Goal: Check status: Check status

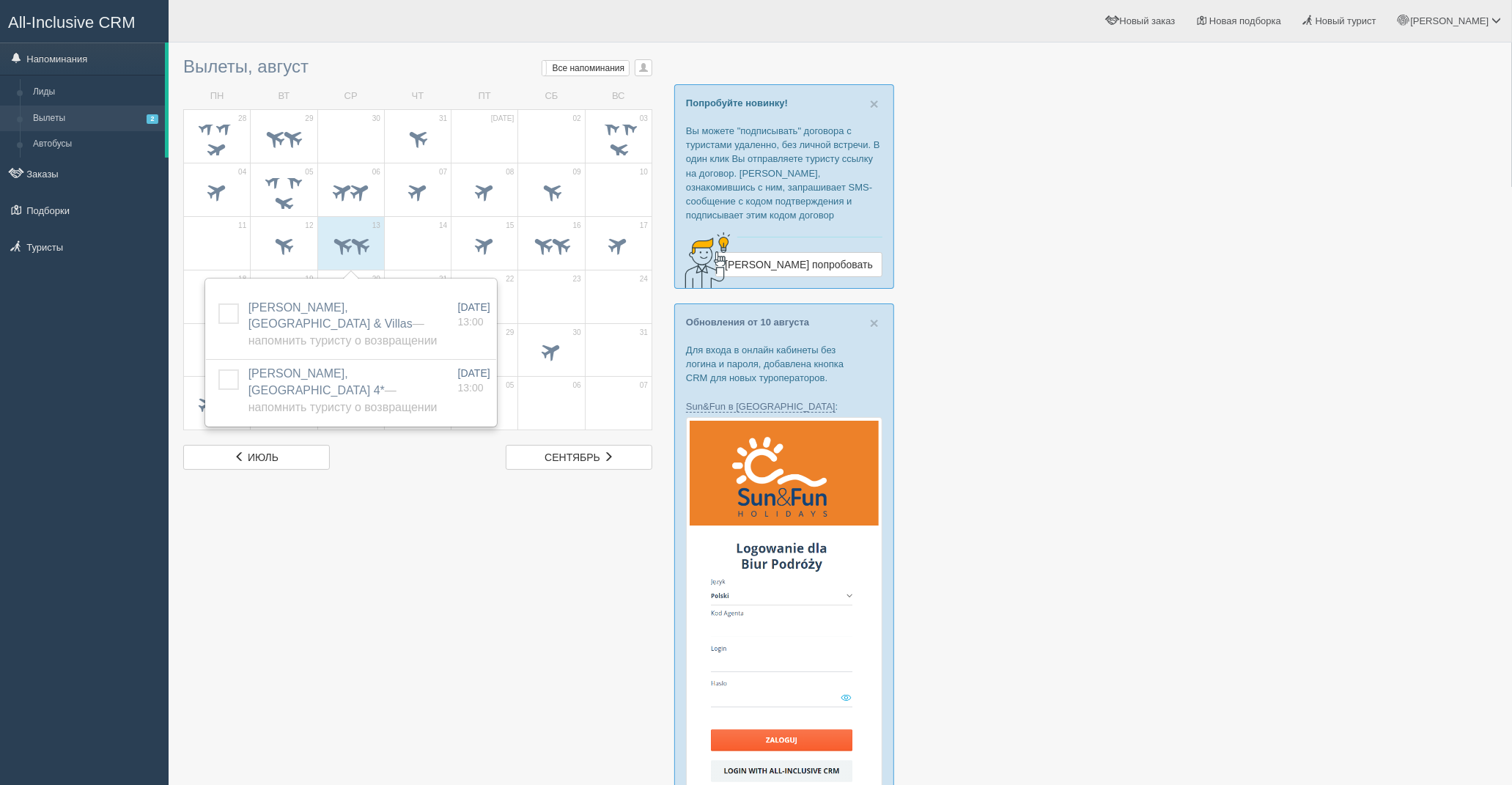
click at [372, 47] on div at bounding box center [840, 28] width 1314 height 43
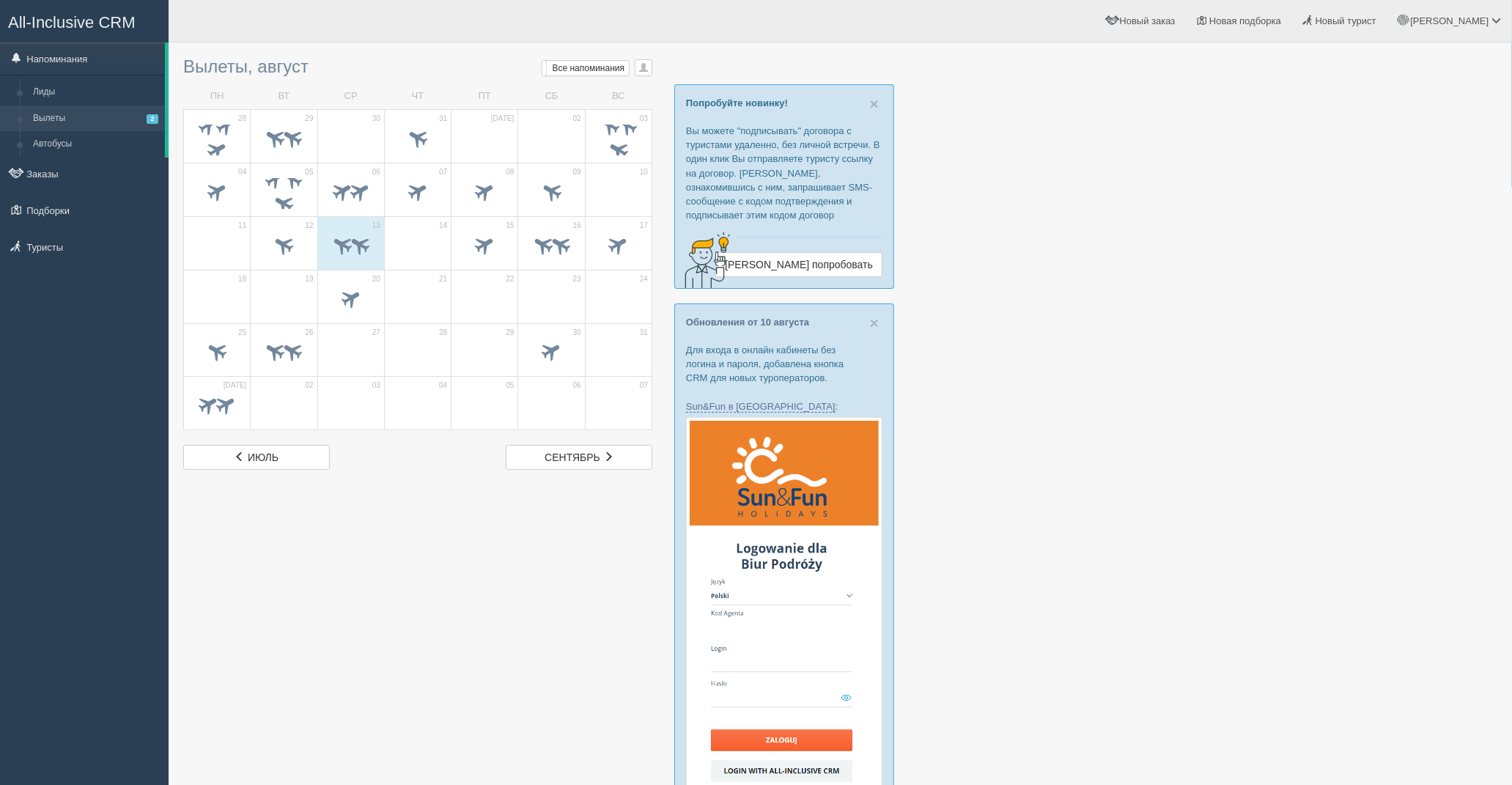
click at [302, 26] on div "Снежанна Мой профиль Моя аналитика Для туристов Помощь" at bounding box center [841, 21] width 1344 height 43
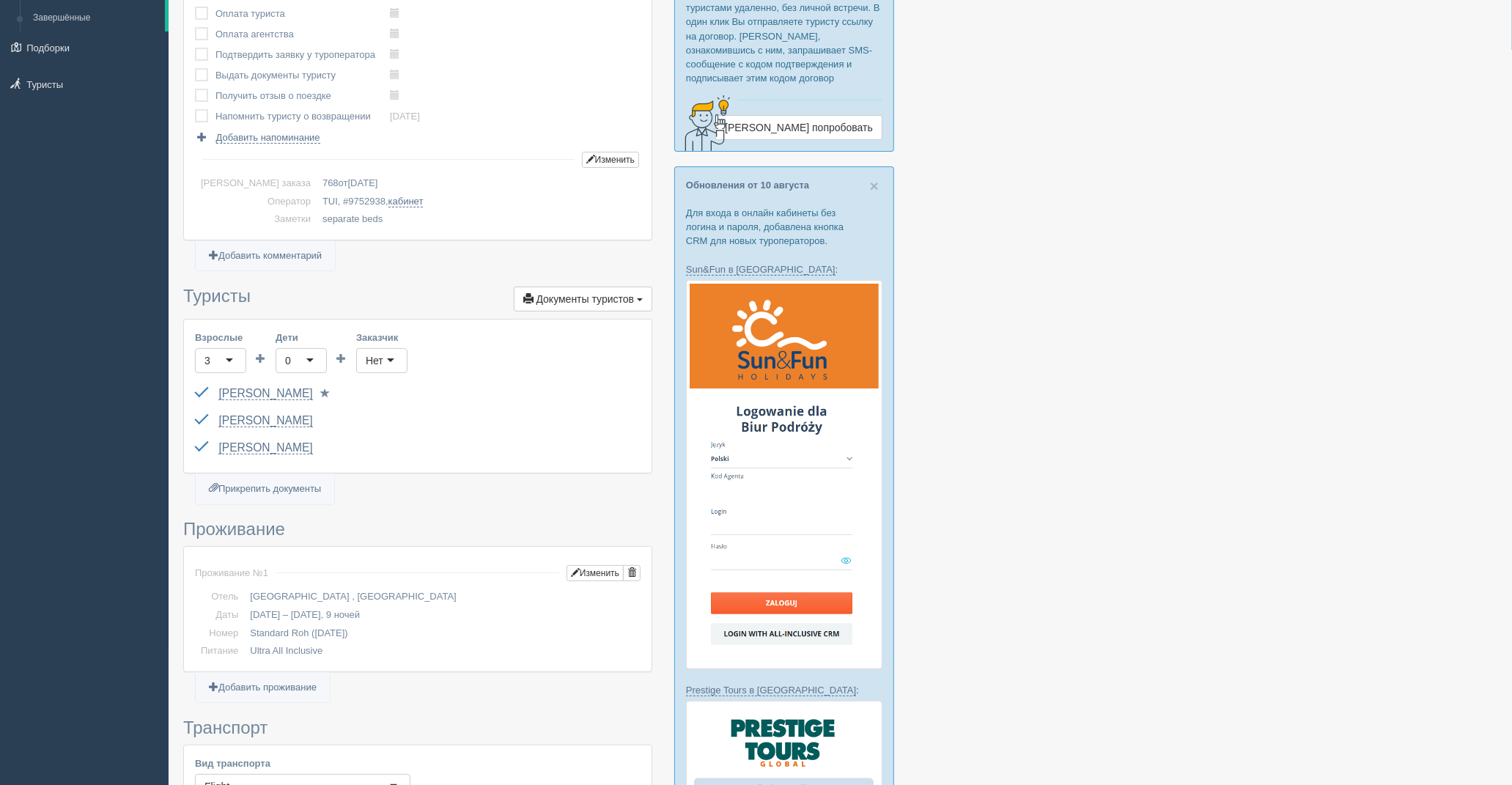
scroll to position [81, 0]
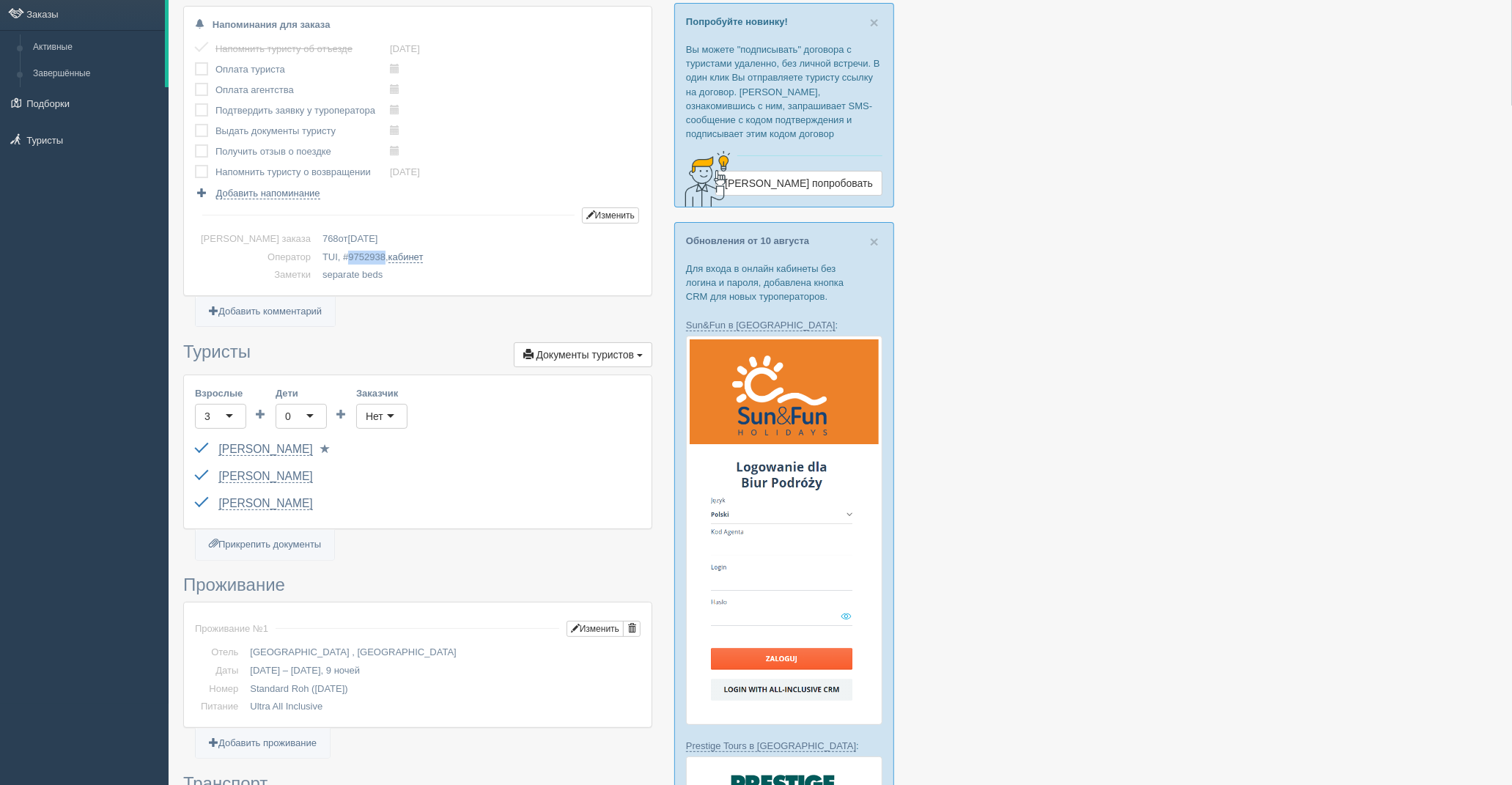
click at [348, 252] on span "9752938" at bounding box center [367, 257] width 37 height 11
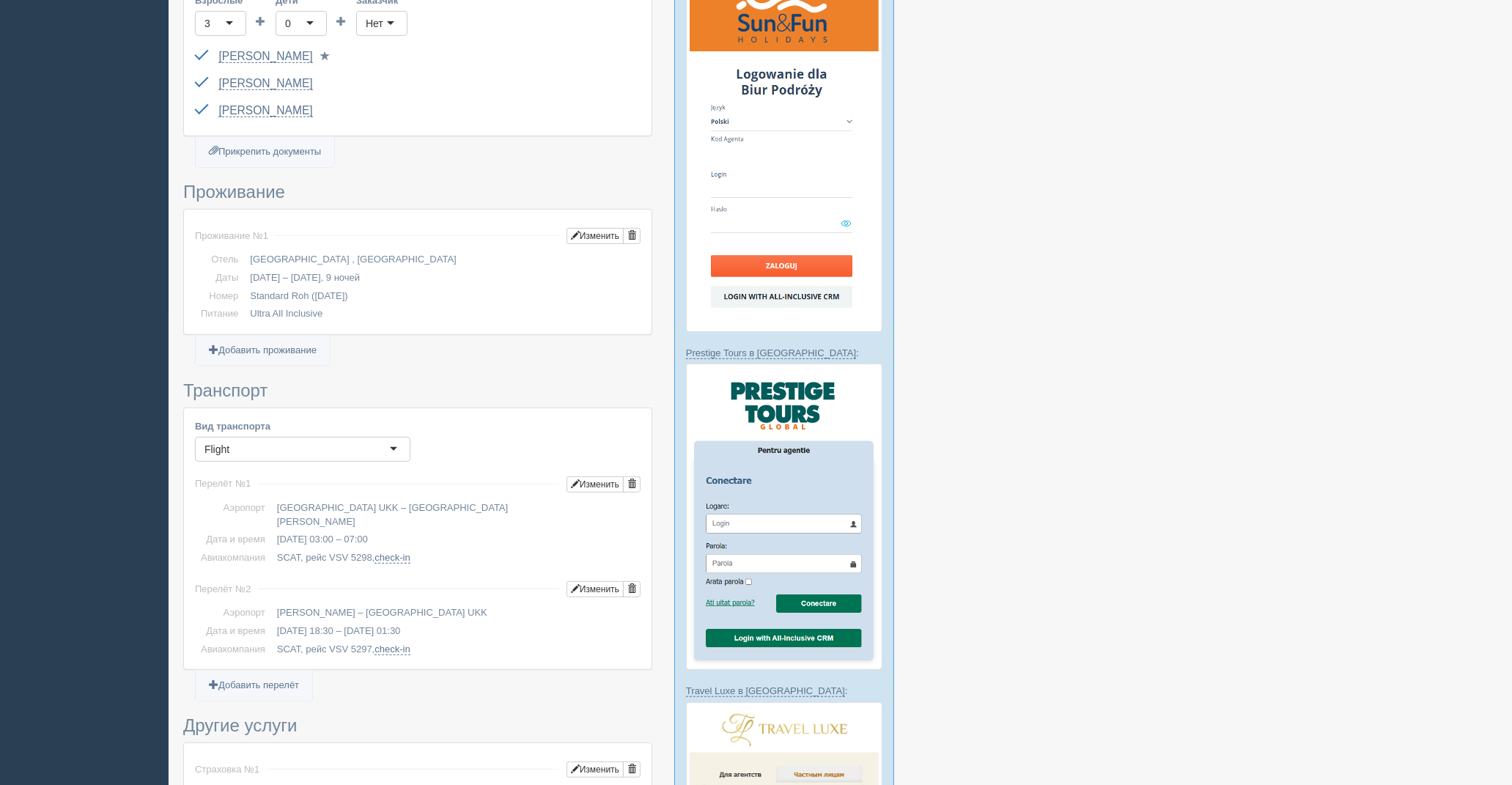
scroll to position [488, 0]
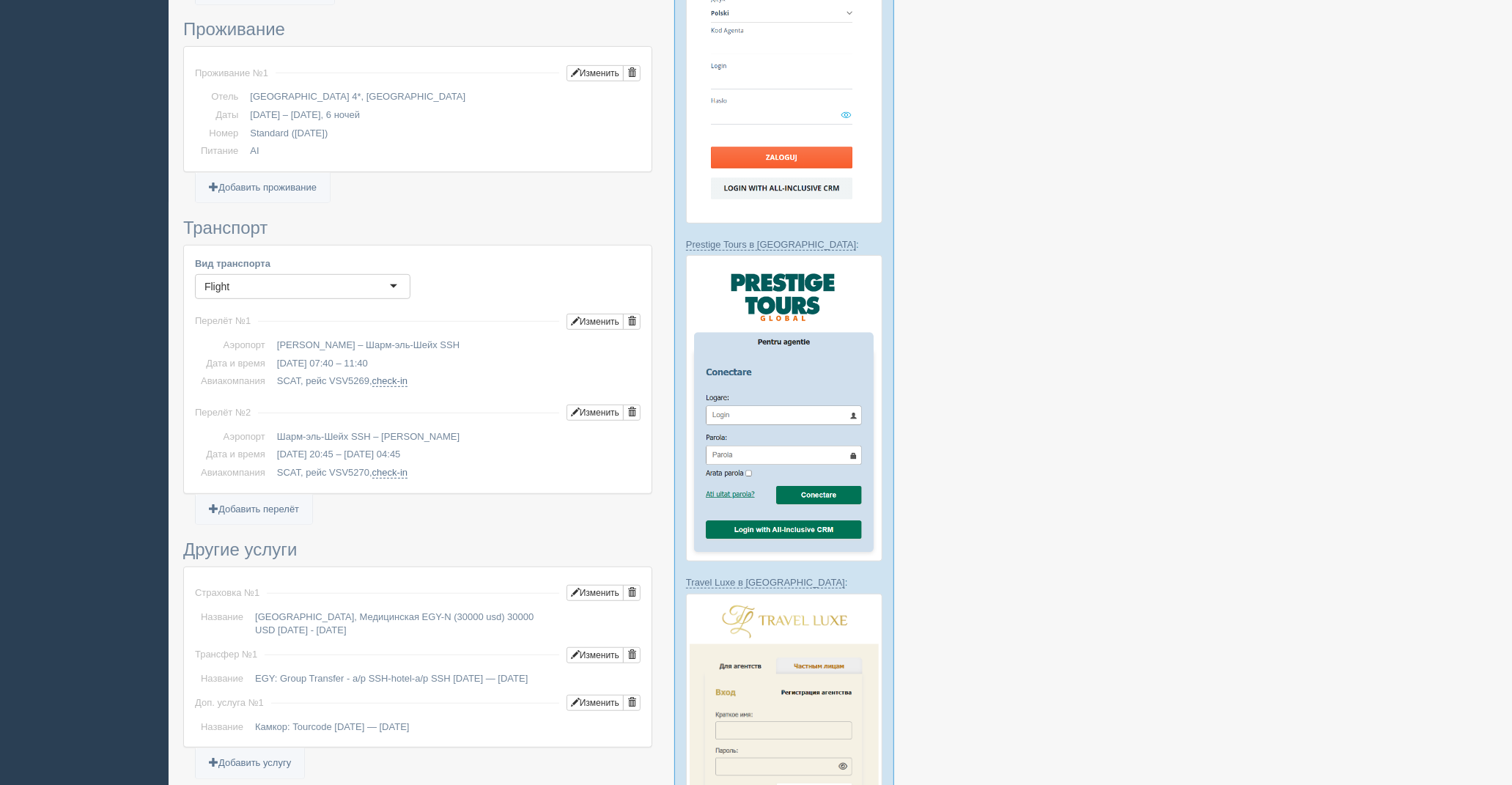
scroll to position [651, 0]
